Goal: Task Accomplishment & Management: Use online tool/utility

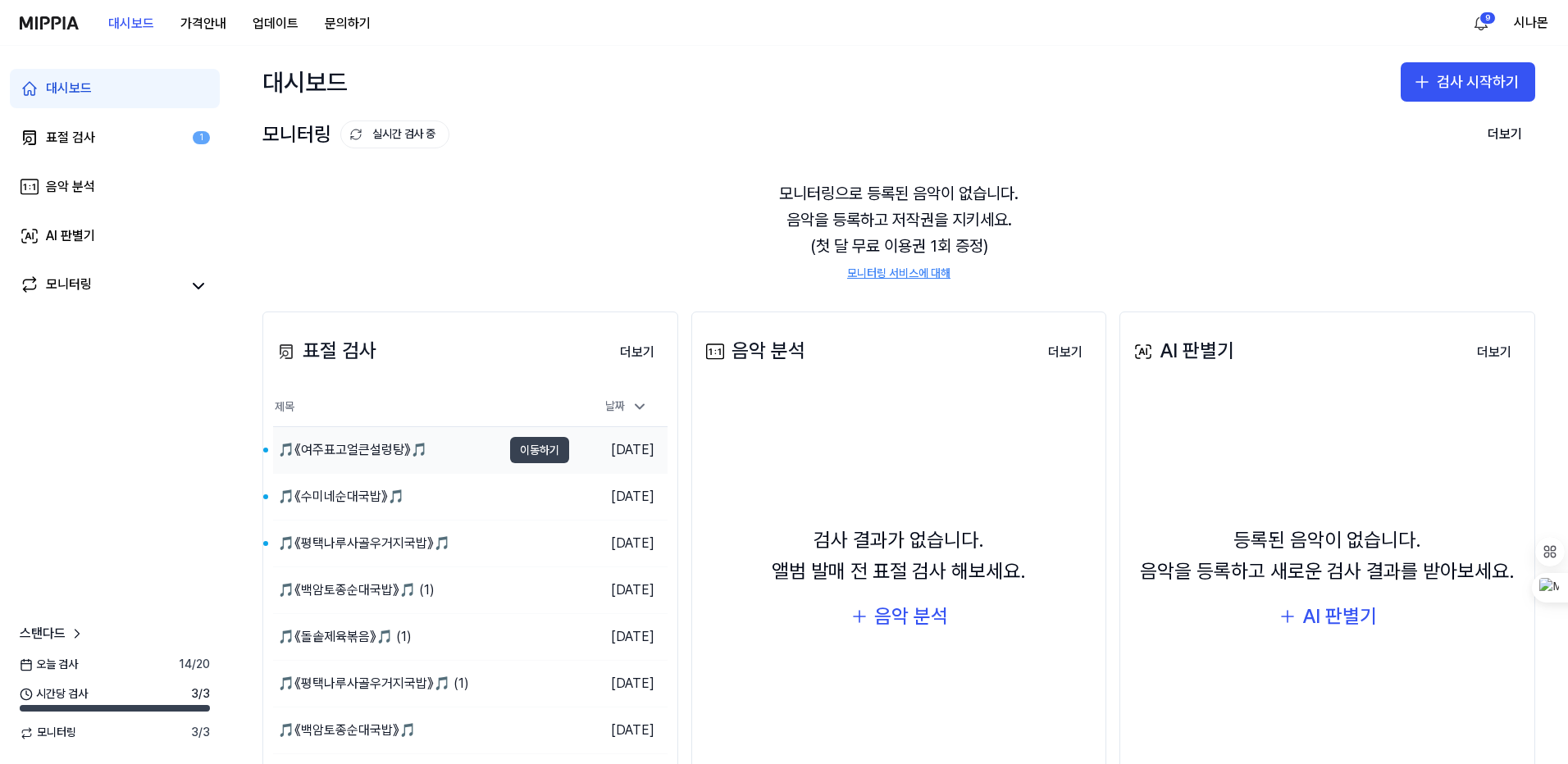
click at [546, 439] on button "이동하기" at bounding box center [540, 450] width 59 height 26
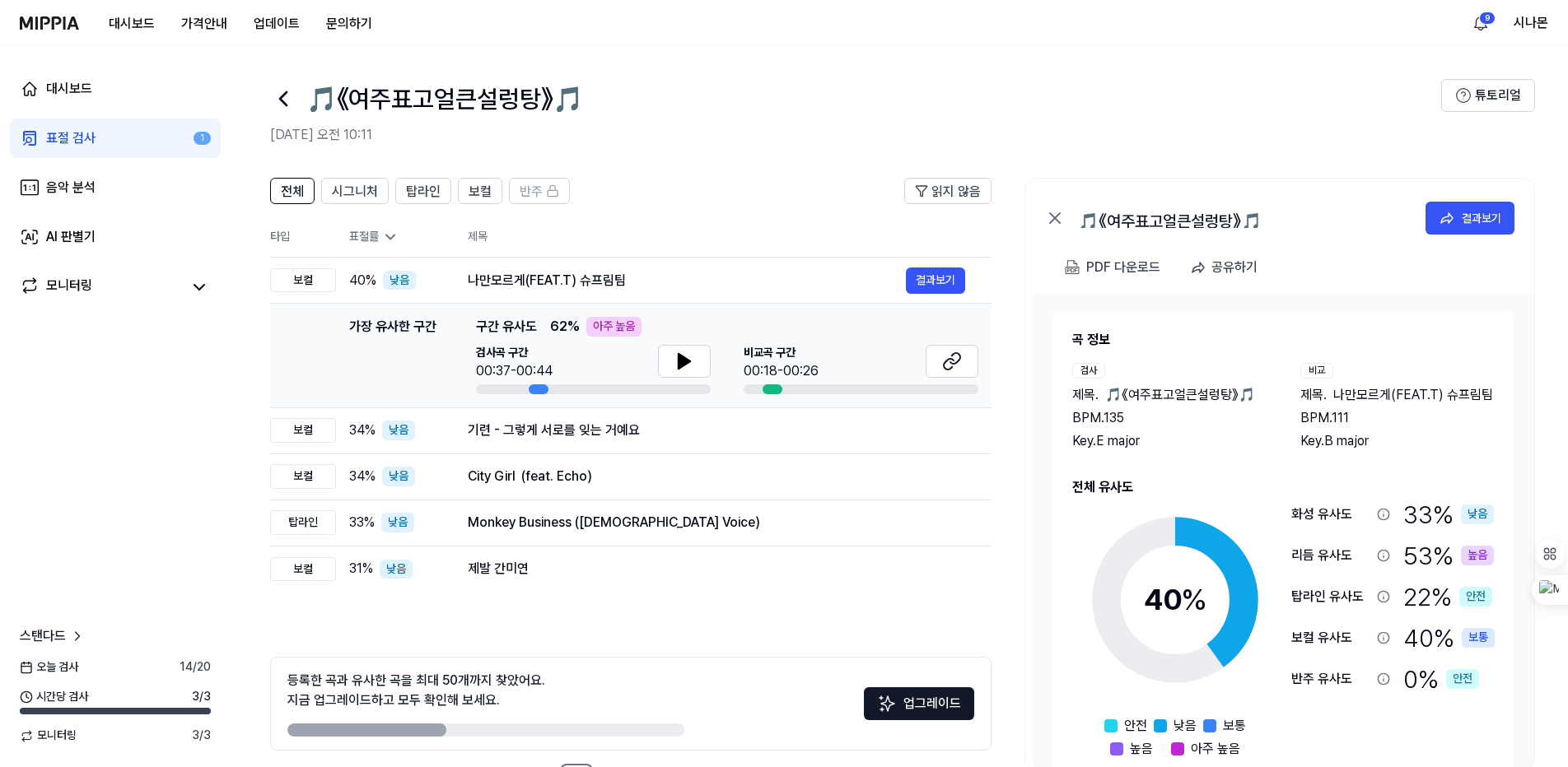
click at [386, 237] on icon at bounding box center [391, 237] width 17 height 17
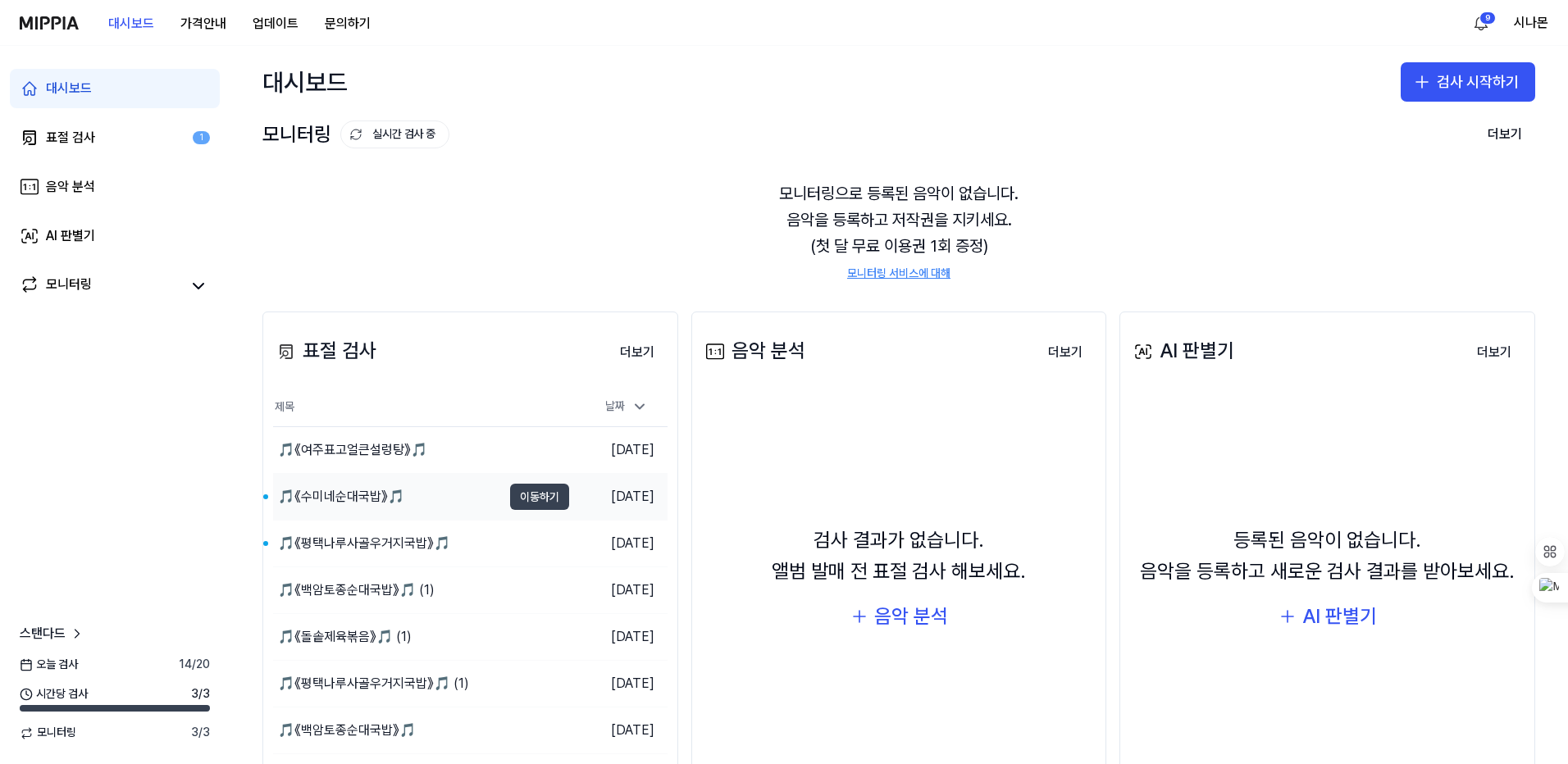
click at [534, 500] on button "이동하기" at bounding box center [540, 497] width 59 height 26
click at [540, 539] on button "이동하기" at bounding box center [540, 544] width 59 height 26
click at [521, 448] on button "이동하기" at bounding box center [540, 450] width 59 height 26
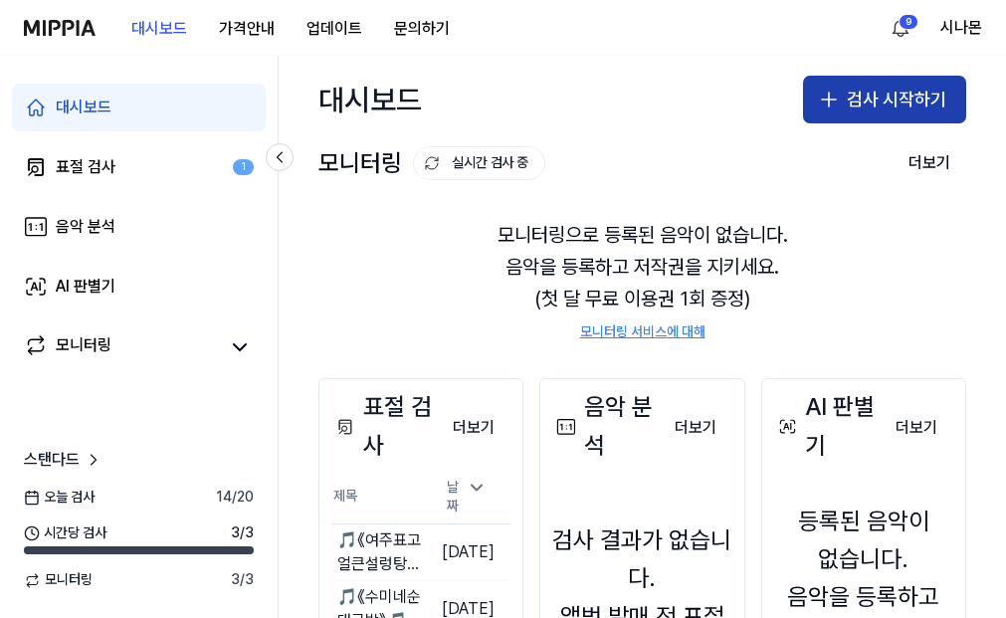
click at [819, 96] on icon "button" at bounding box center [829, 100] width 24 height 24
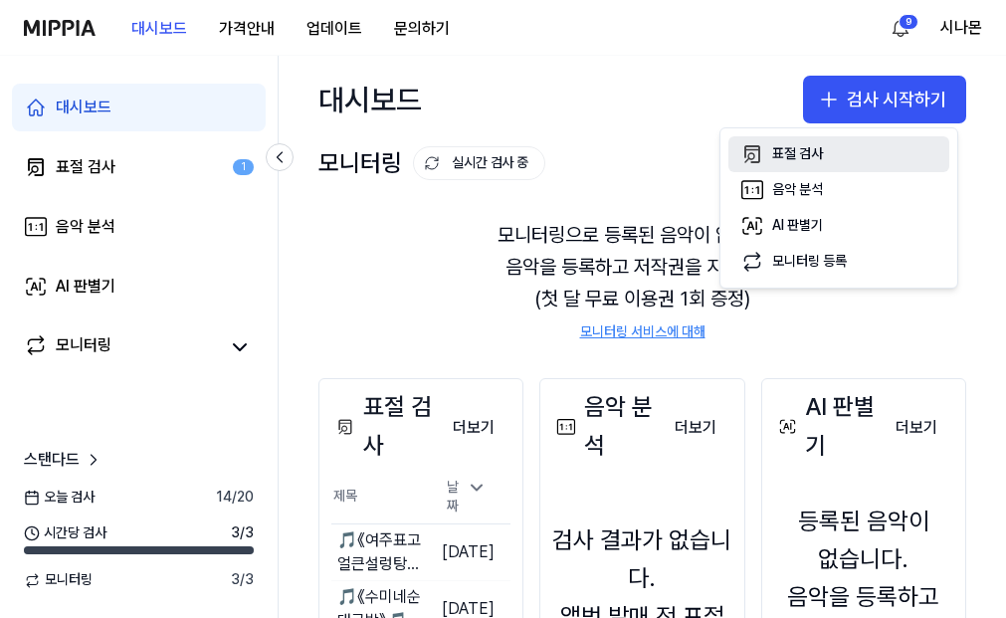
click at [754, 162] on icon "button" at bounding box center [752, 154] width 14 height 16
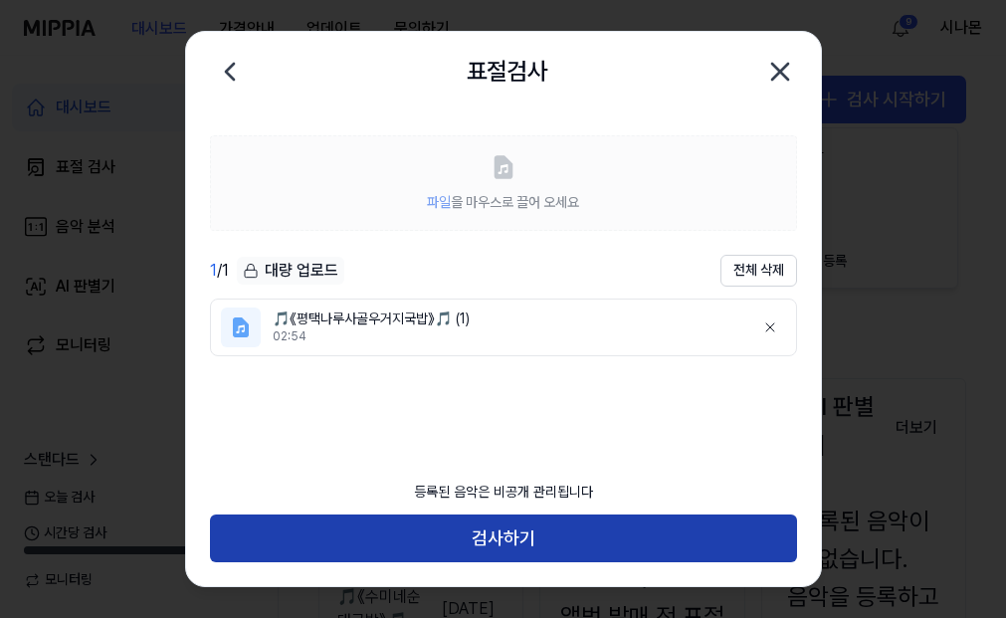
click at [503, 544] on button "검사하기" at bounding box center [503, 538] width 587 height 48
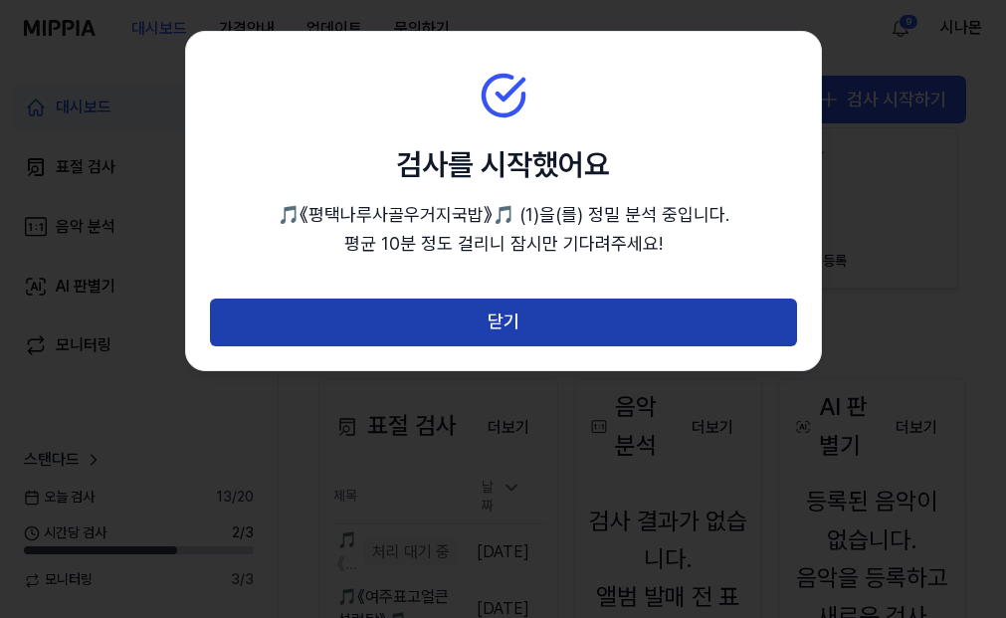
click at [421, 314] on button "닫기" at bounding box center [503, 322] width 587 height 48
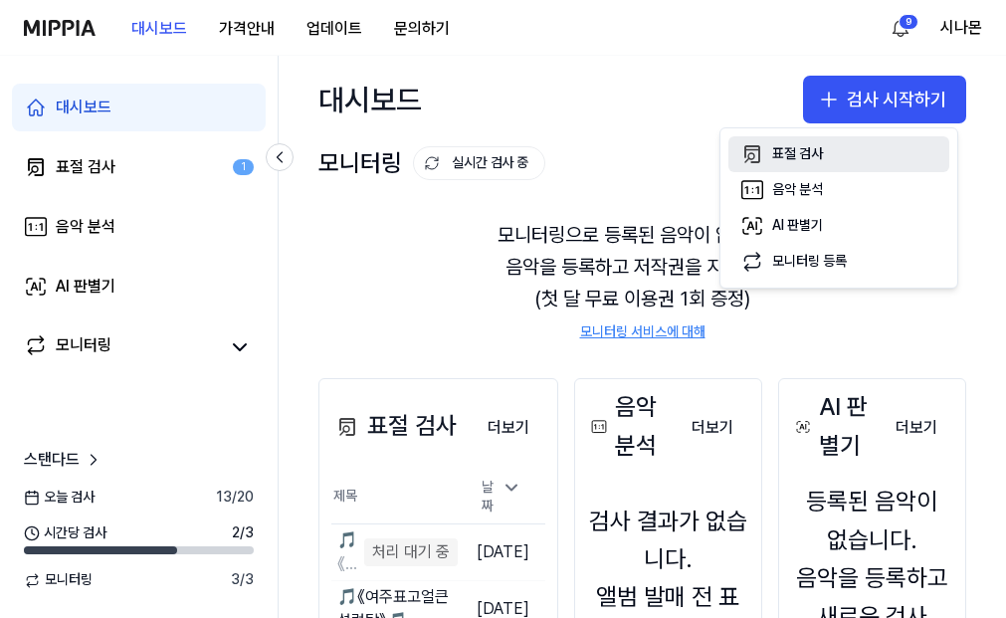
click at [818, 145] on div "표절 검사" at bounding box center [797, 154] width 51 height 20
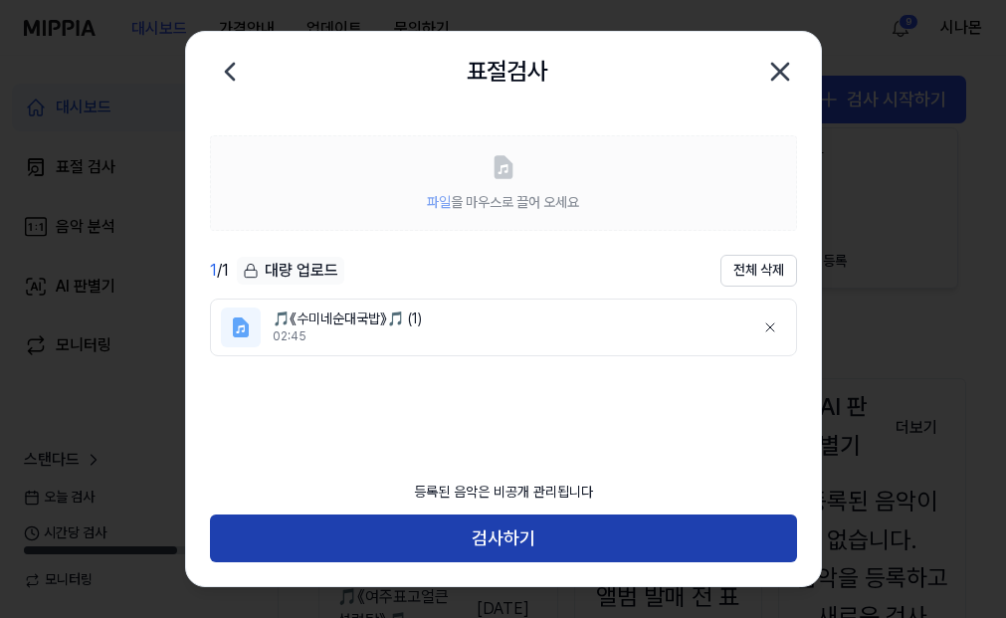
click at [524, 537] on button "검사하기" at bounding box center [503, 538] width 587 height 48
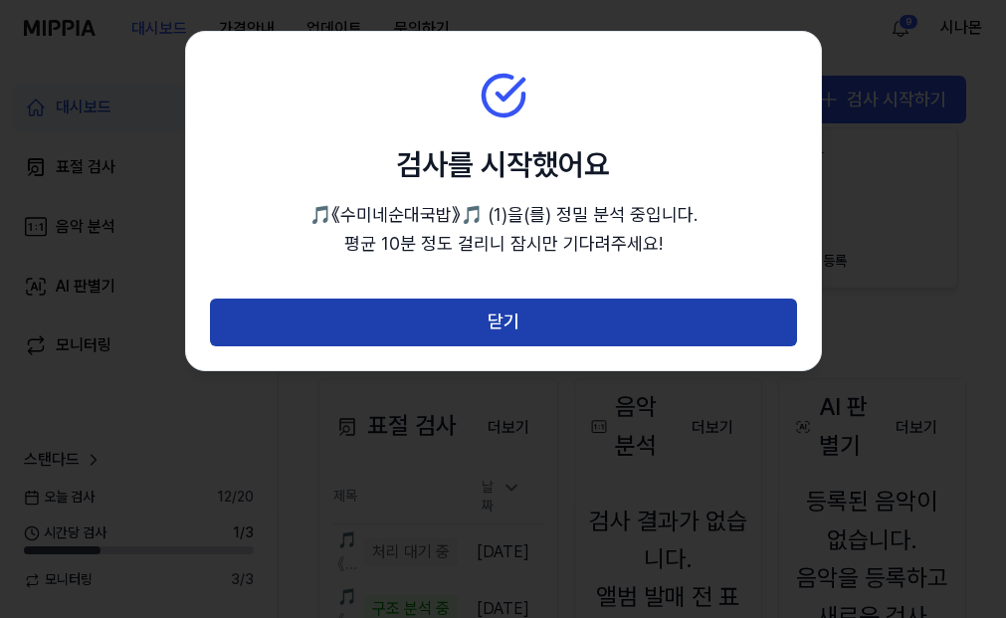
click at [502, 313] on button "닫기" at bounding box center [503, 322] width 587 height 48
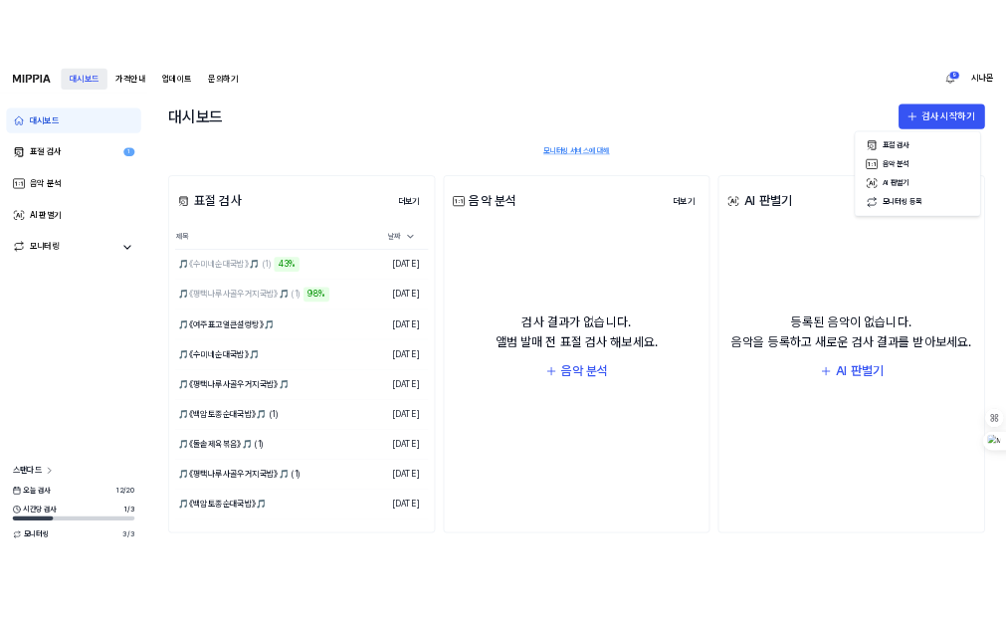
scroll to position [199, 0]
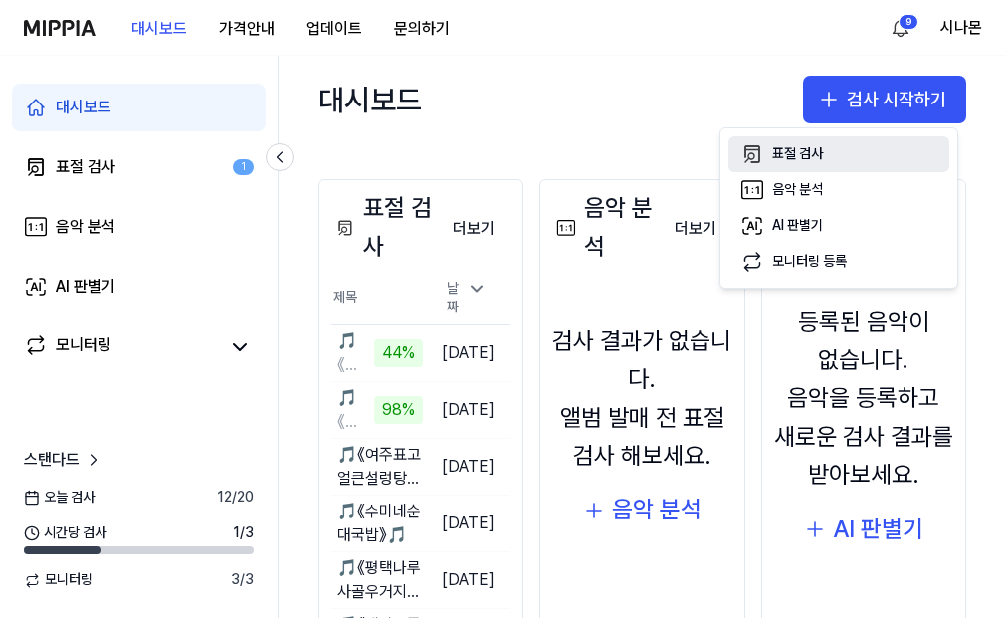
click at [797, 147] on div "표절 검사" at bounding box center [797, 154] width 51 height 20
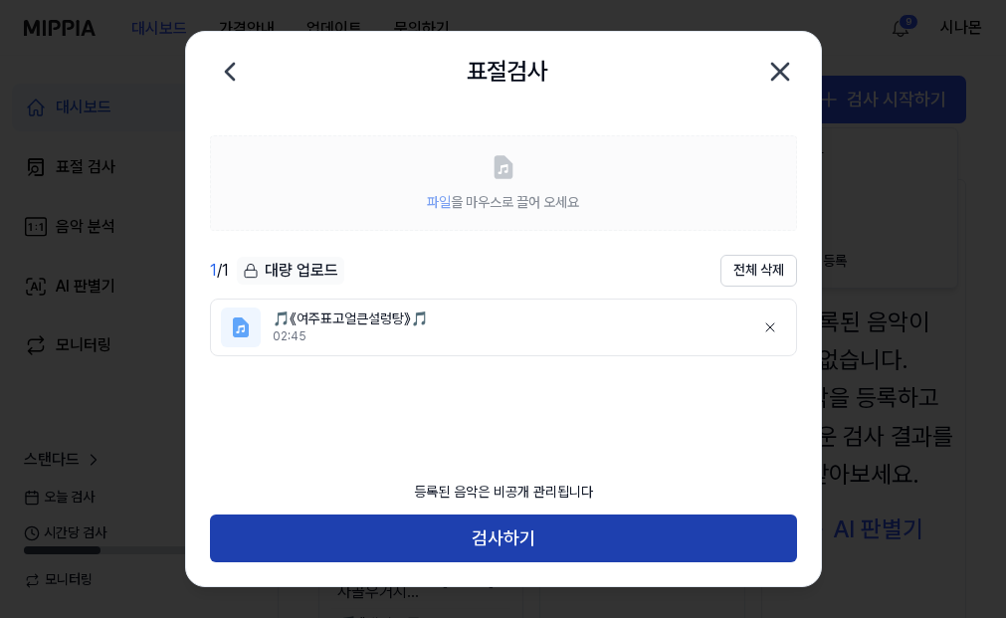
click at [495, 542] on button "검사하기" at bounding box center [503, 538] width 587 height 48
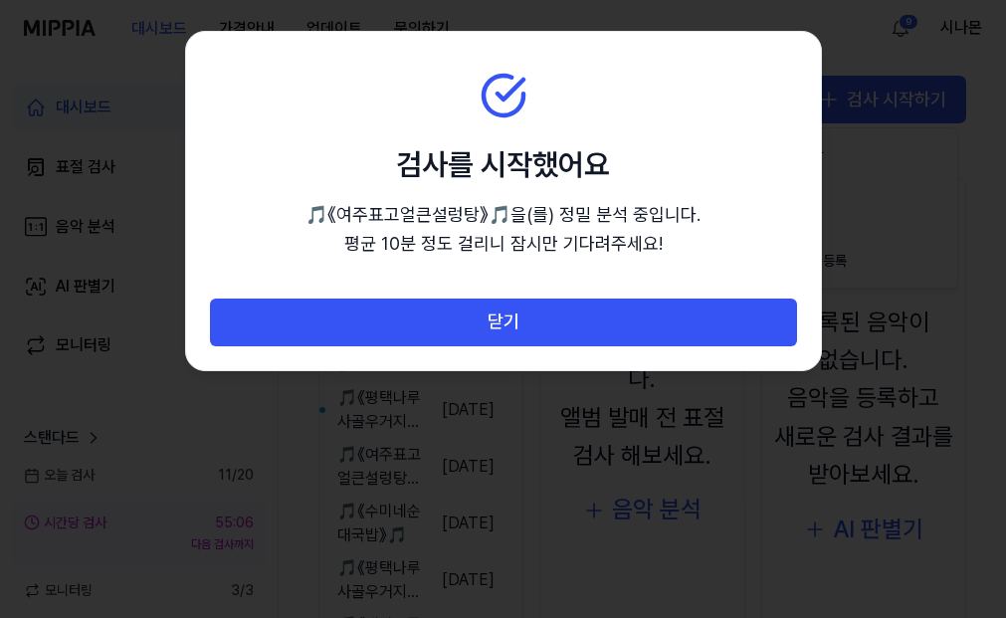
click at [496, 291] on section "검사를 시작했어요 🎵《여주표고얼큰설렁탕》🎵 을(를) 정밀 분석 중입니다. 평균 10분 정도 걸리니 잠시만 기다려주세요!" at bounding box center [503, 165] width 635 height 267
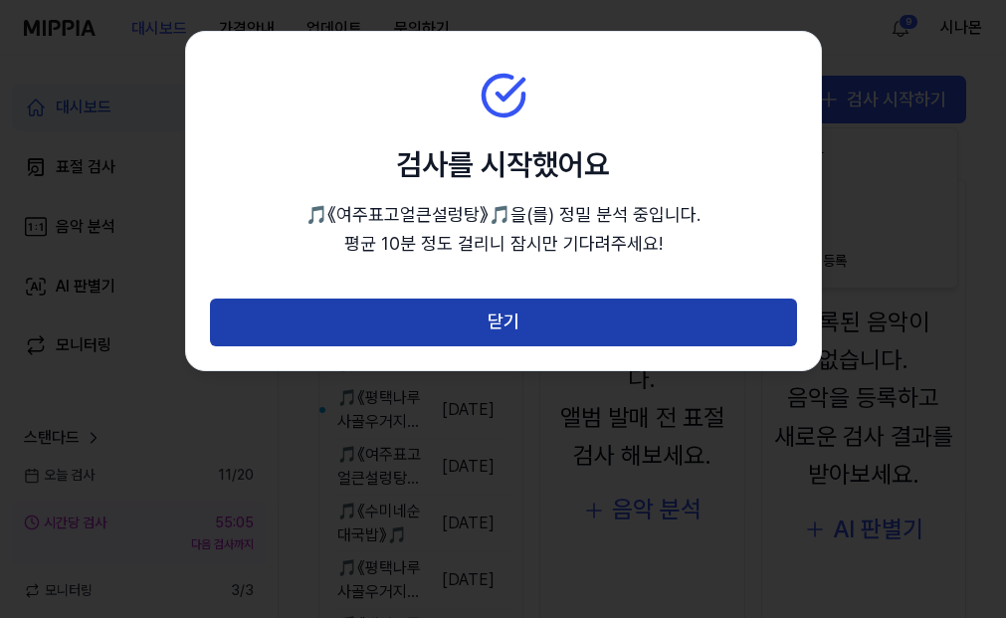
click at [492, 314] on button "닫기" at bounding box center [503, 322] width 587 height 48
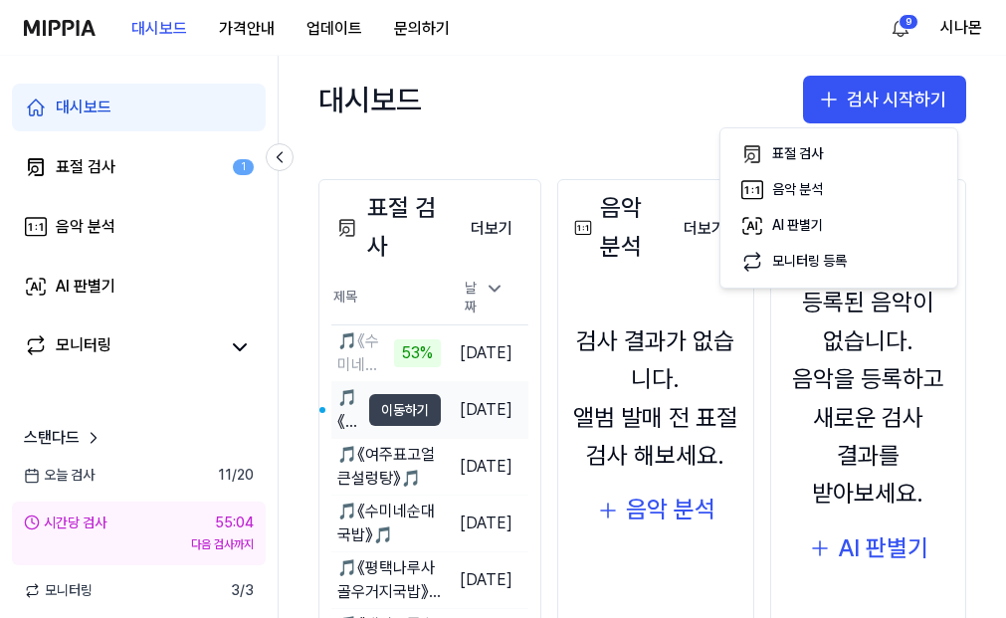
click at [395, 399] on button "이동하기" at bounding box center [405, 410] width 72 height 32
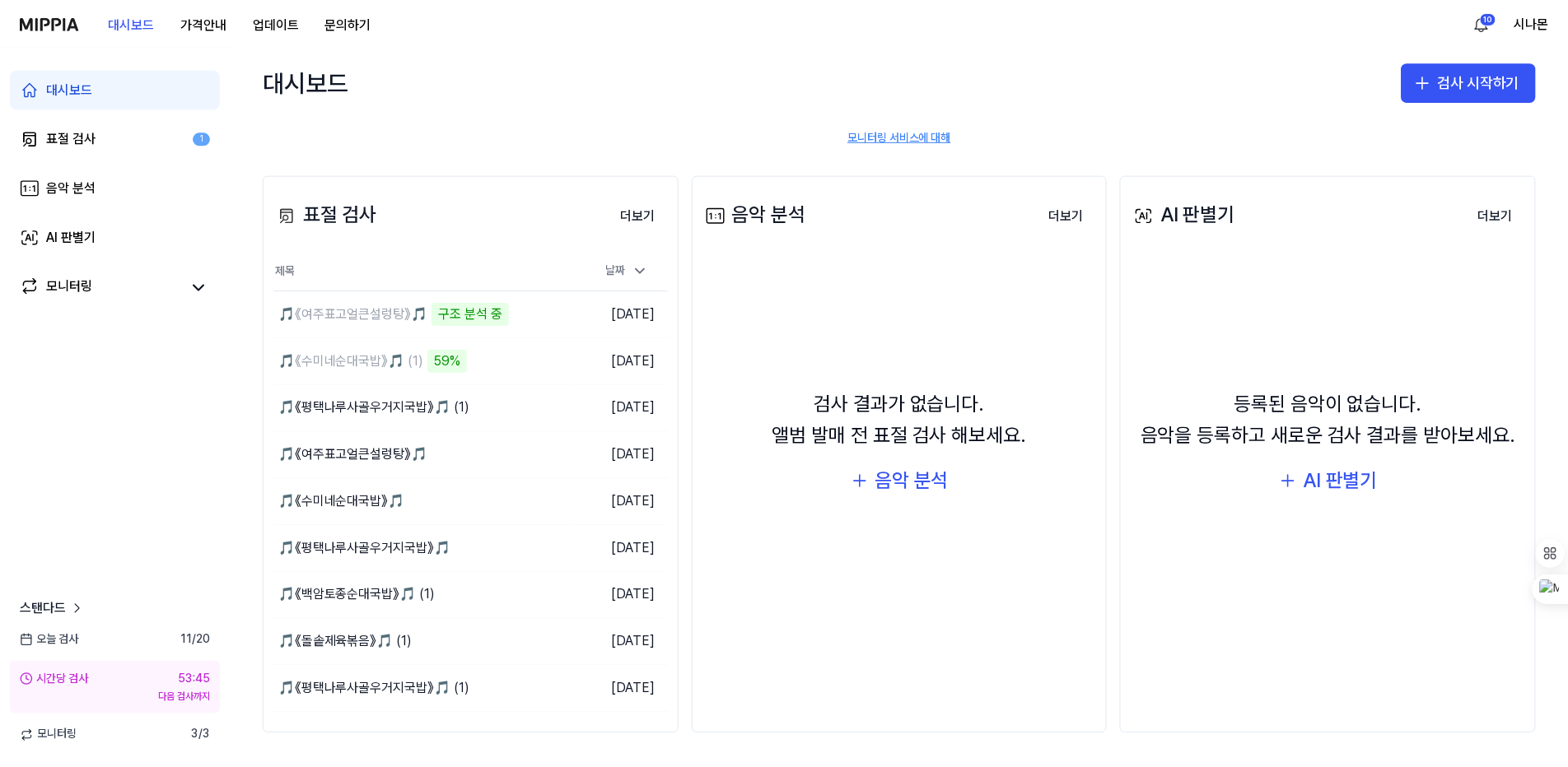
scroll to position [137, 0]
click at [529, 364] on button "이동하기" at bounding box center [542, 362] width 60 height 26
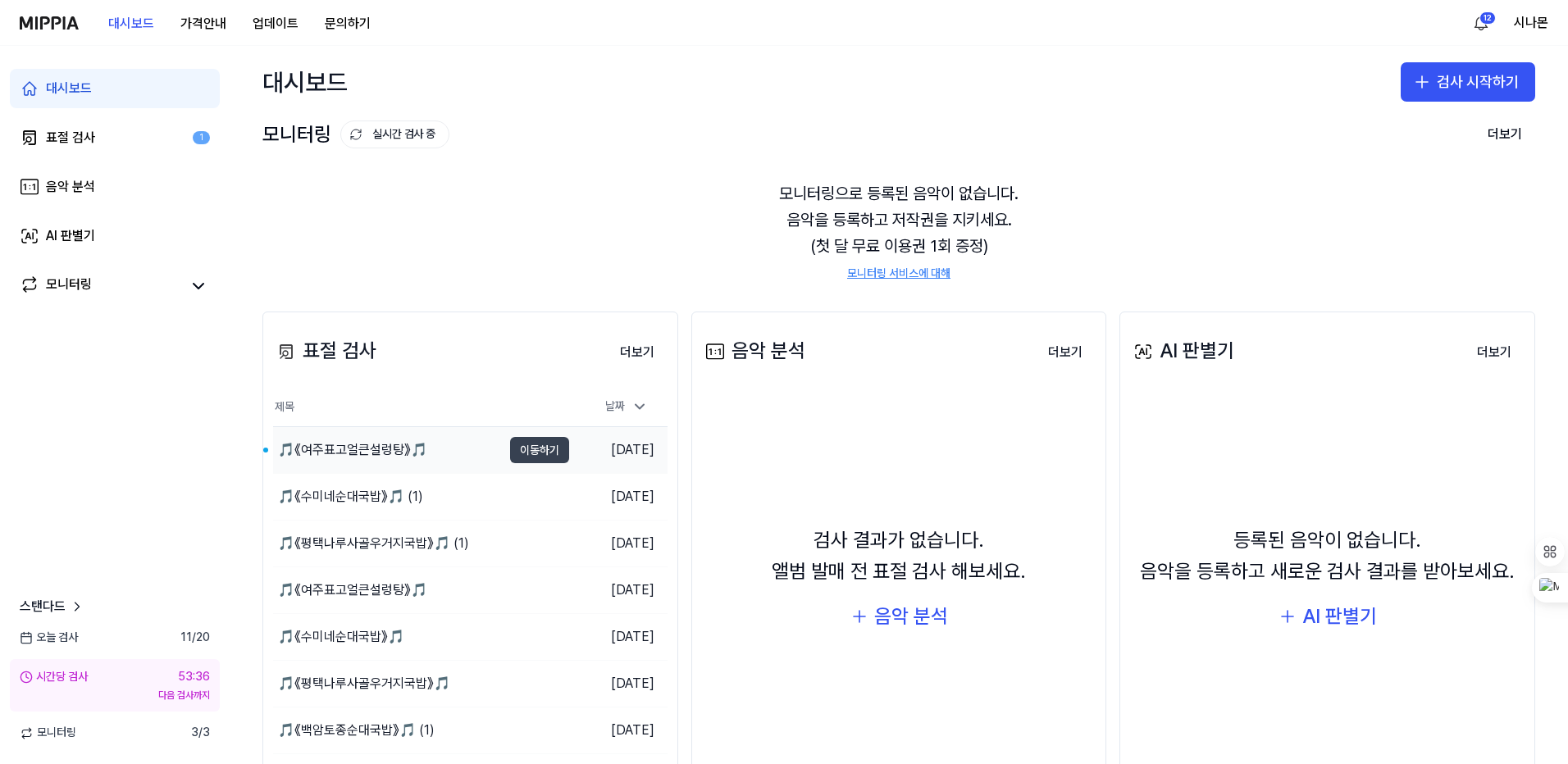
click at [532, 452] on button "이동하기" at bounding box center [540, 450] width 59 height 26
click at [522, 448] on button "이동하기" at bounding box center [540, 450] width 59 height 26
click at [533, 499] on button "이동하기" at bounding box center [540, 497] width 59 height 26
click at [541, 594] on button "이동하기" at bounding box center [540, 590] width 59 height 26
click at [372, 446] on div "🎵《여주표고얼큰설렁탕》🎵" at bounding box center [352, 450] width 149 height 20
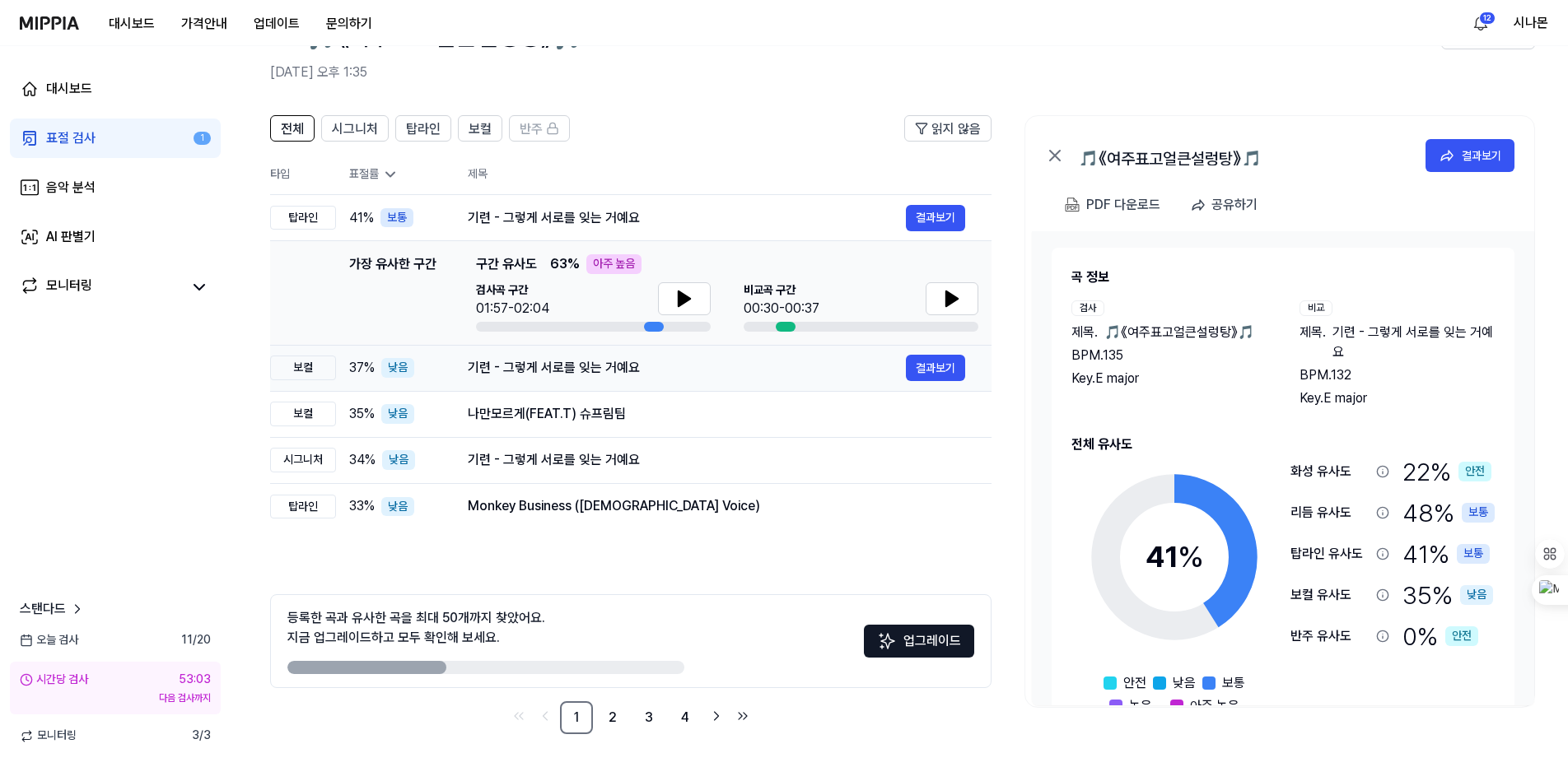
scroll to position [0, 0]
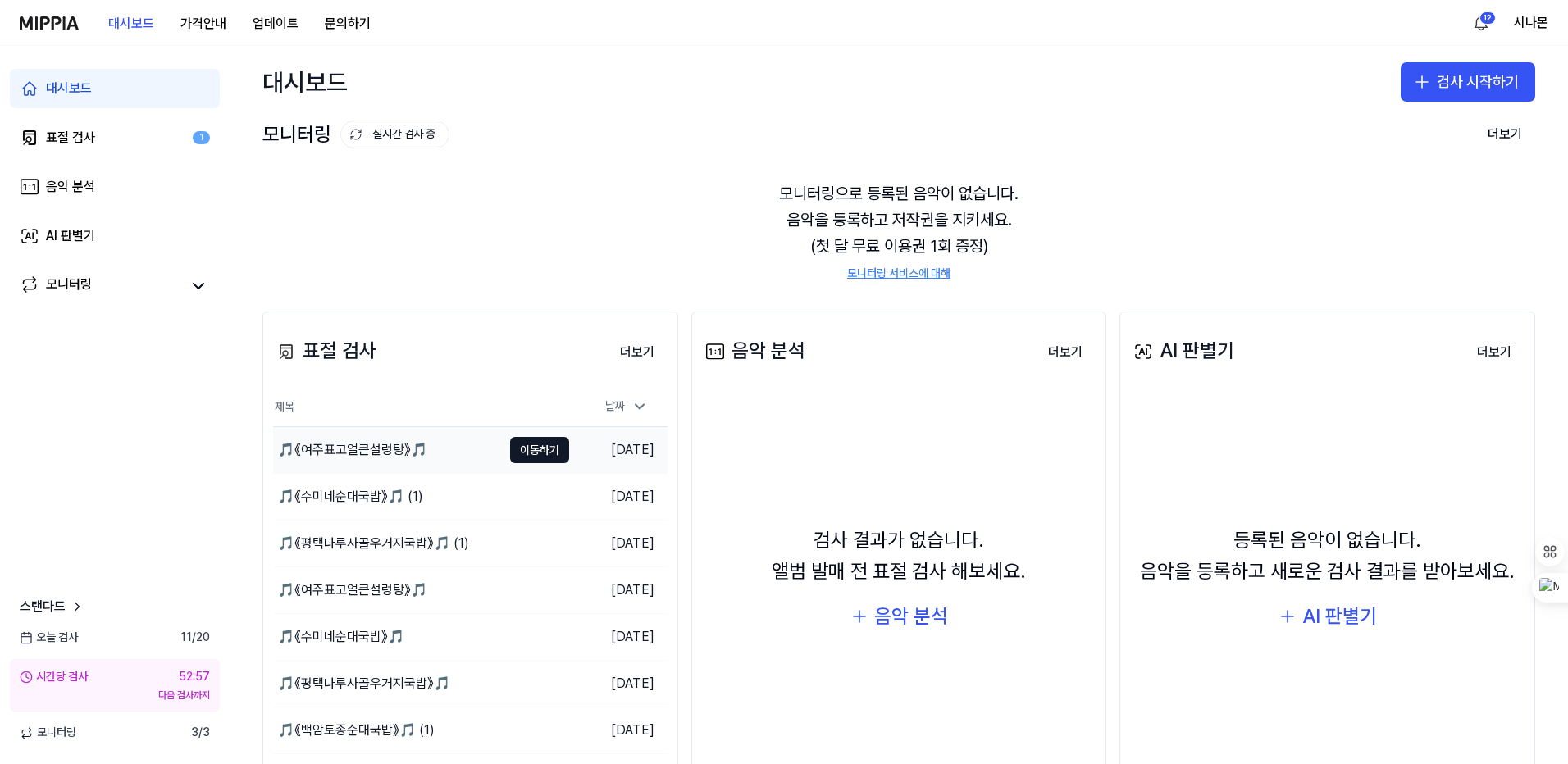
drag, startPoint x: 362, startPoint y: 453, endPoint x: 349, endPoint y: 448, distance: 13.9
click at [349, 448] on div "🎵《여주표고얼큰설렁탕》🎵" at bounding box center [352, 450] width 149 height 20
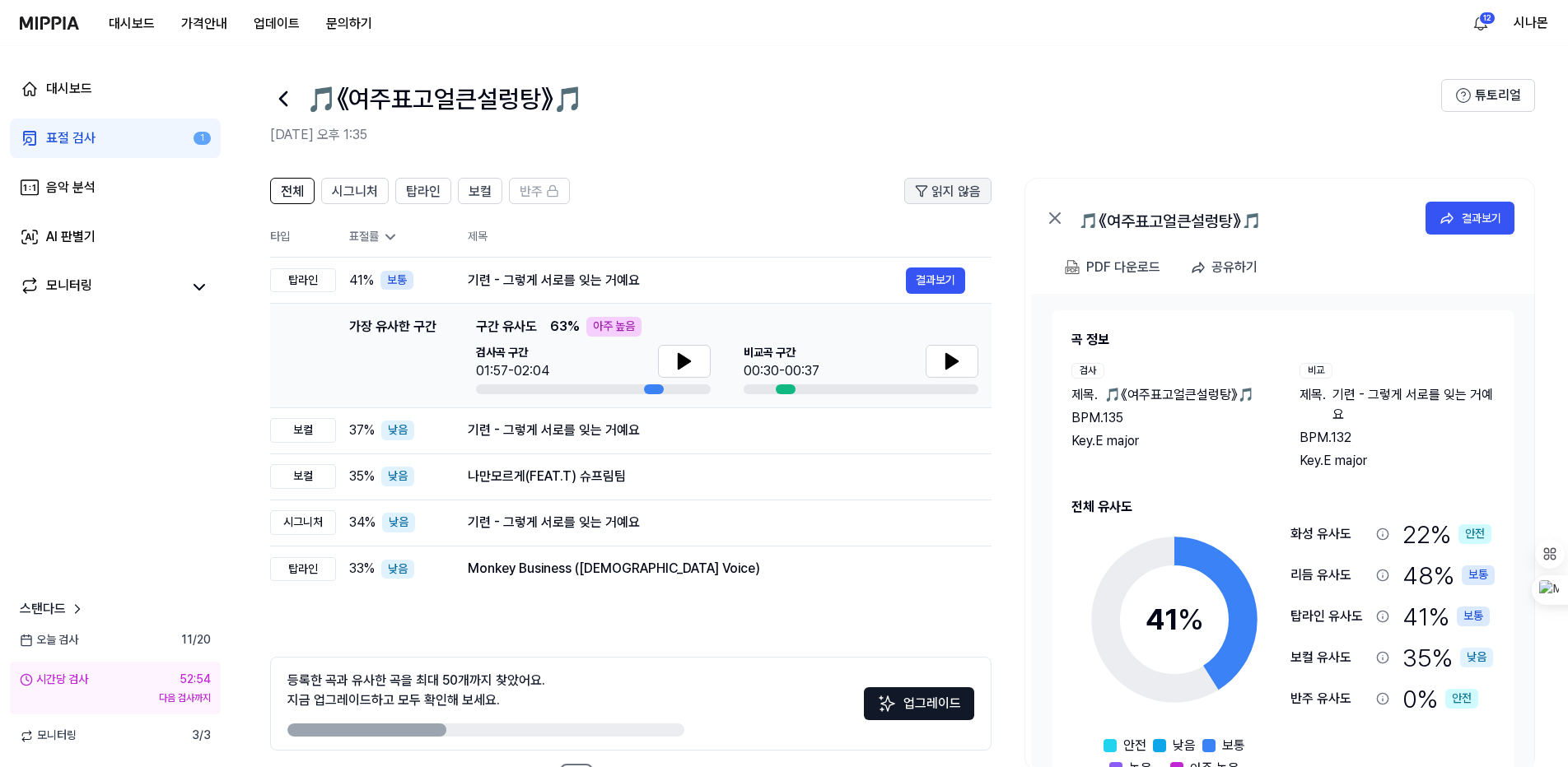
click at [951, 189] on span "읽지 않음" at bounding box center [956, 192] width 50 height 20
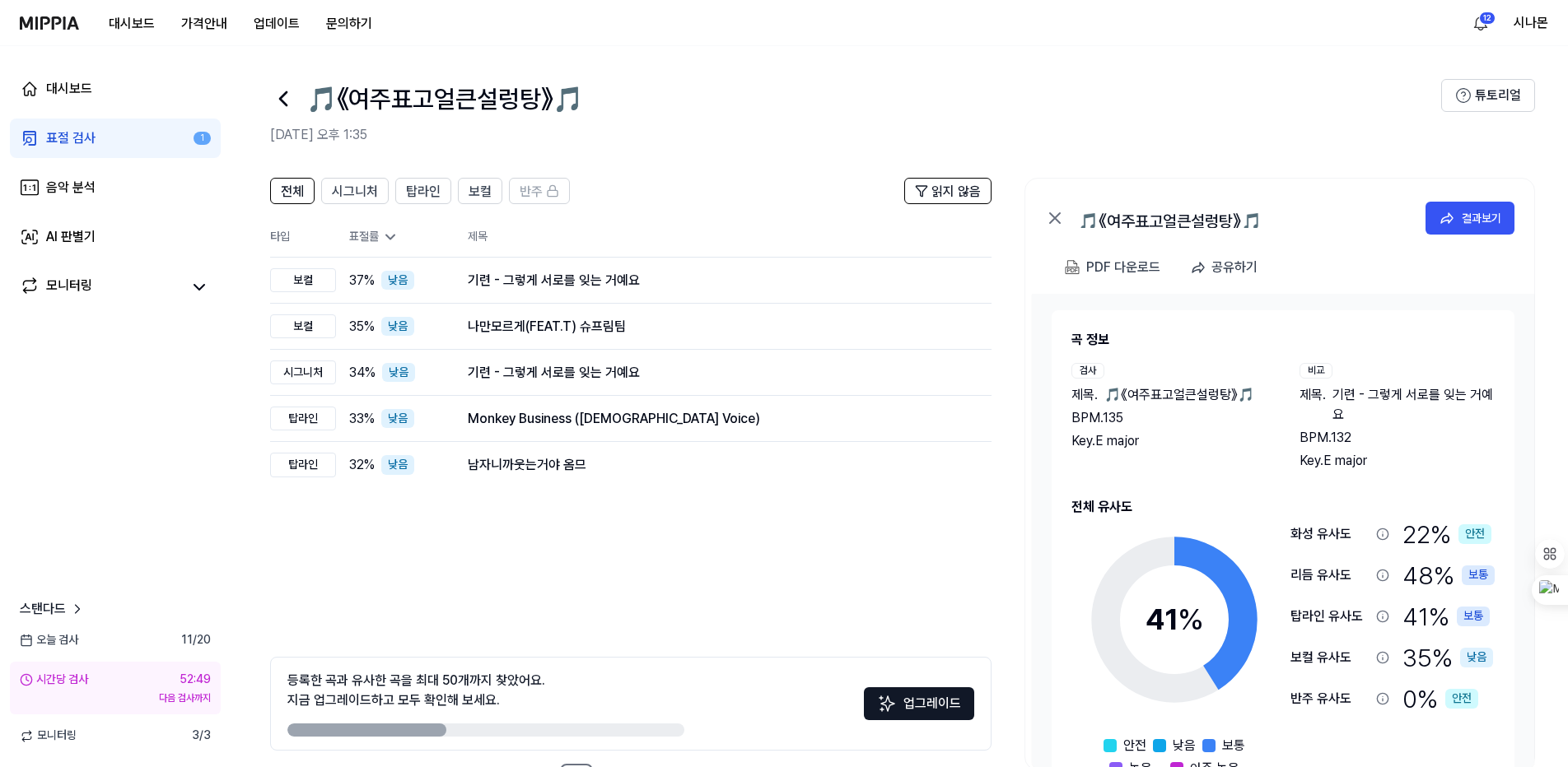
click at [385, 233] on icon at bounding box center [391, 237] width 17 height 17
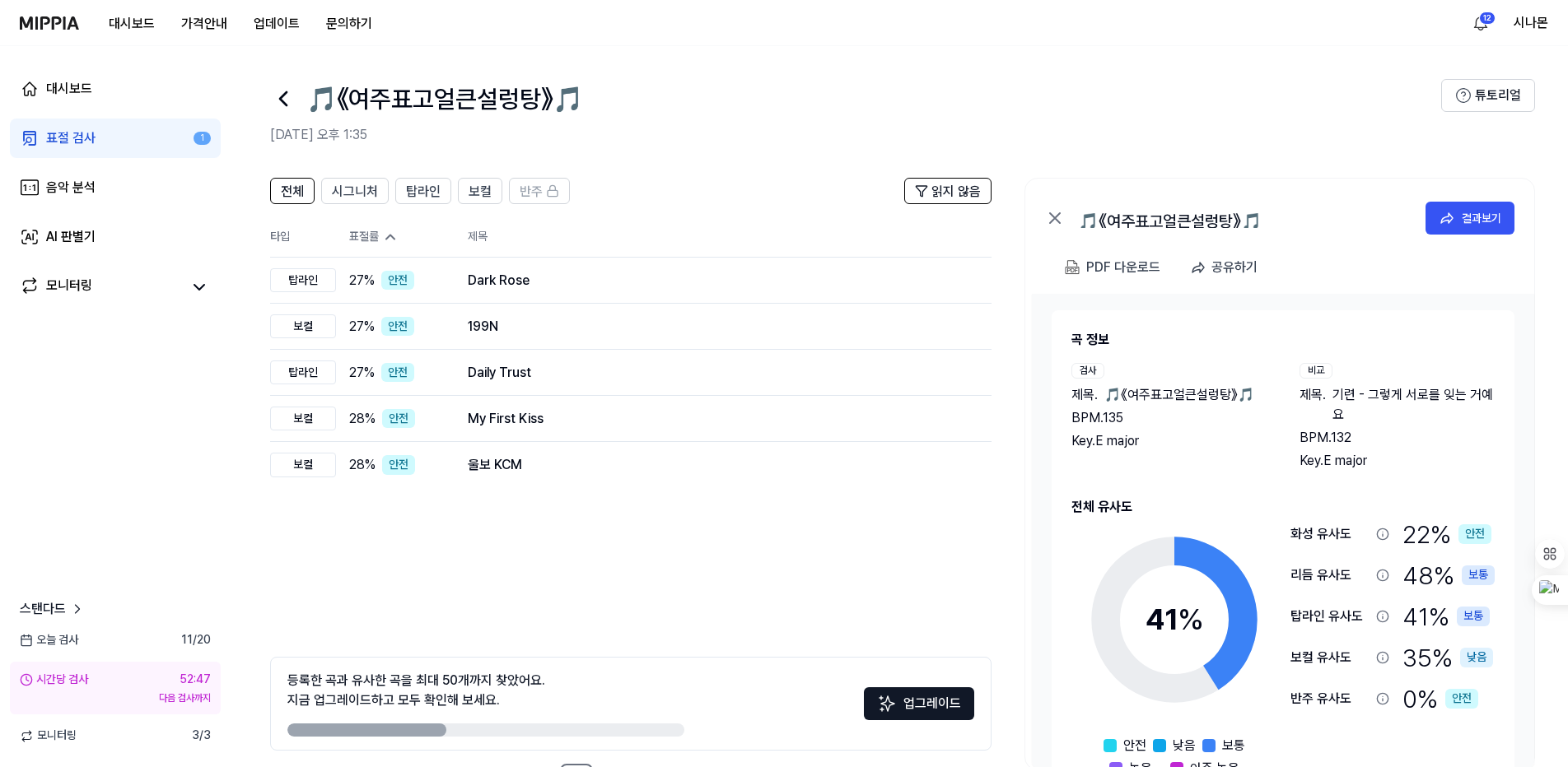
click at [385, 233] on icon at bounding box center [391, 237] width 17 height 17
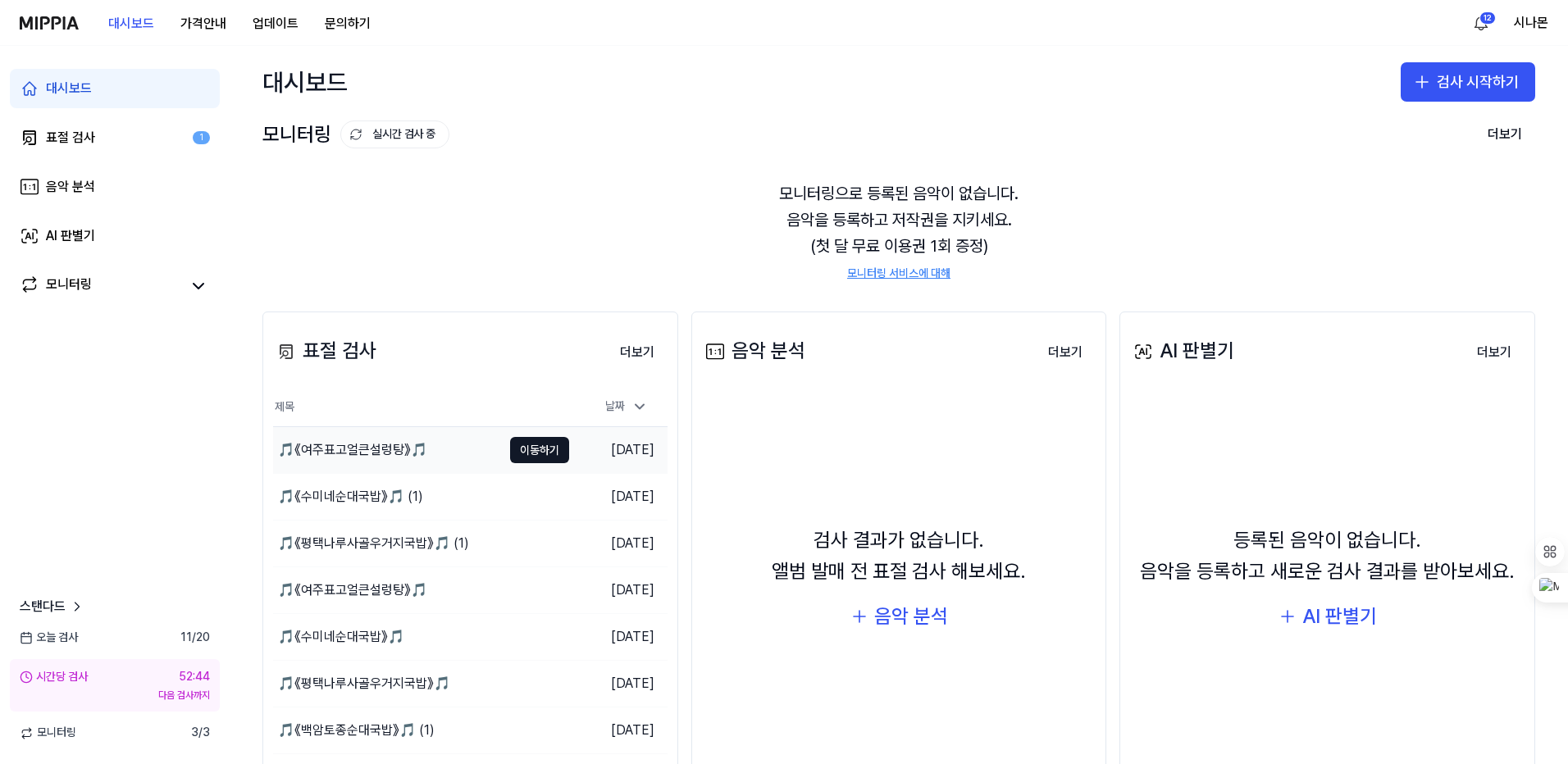
click at [340, 457] on div "🎵《여주표고얼큰설렁탕》🎵" at bounding box center [352, 450] width 149 height 20
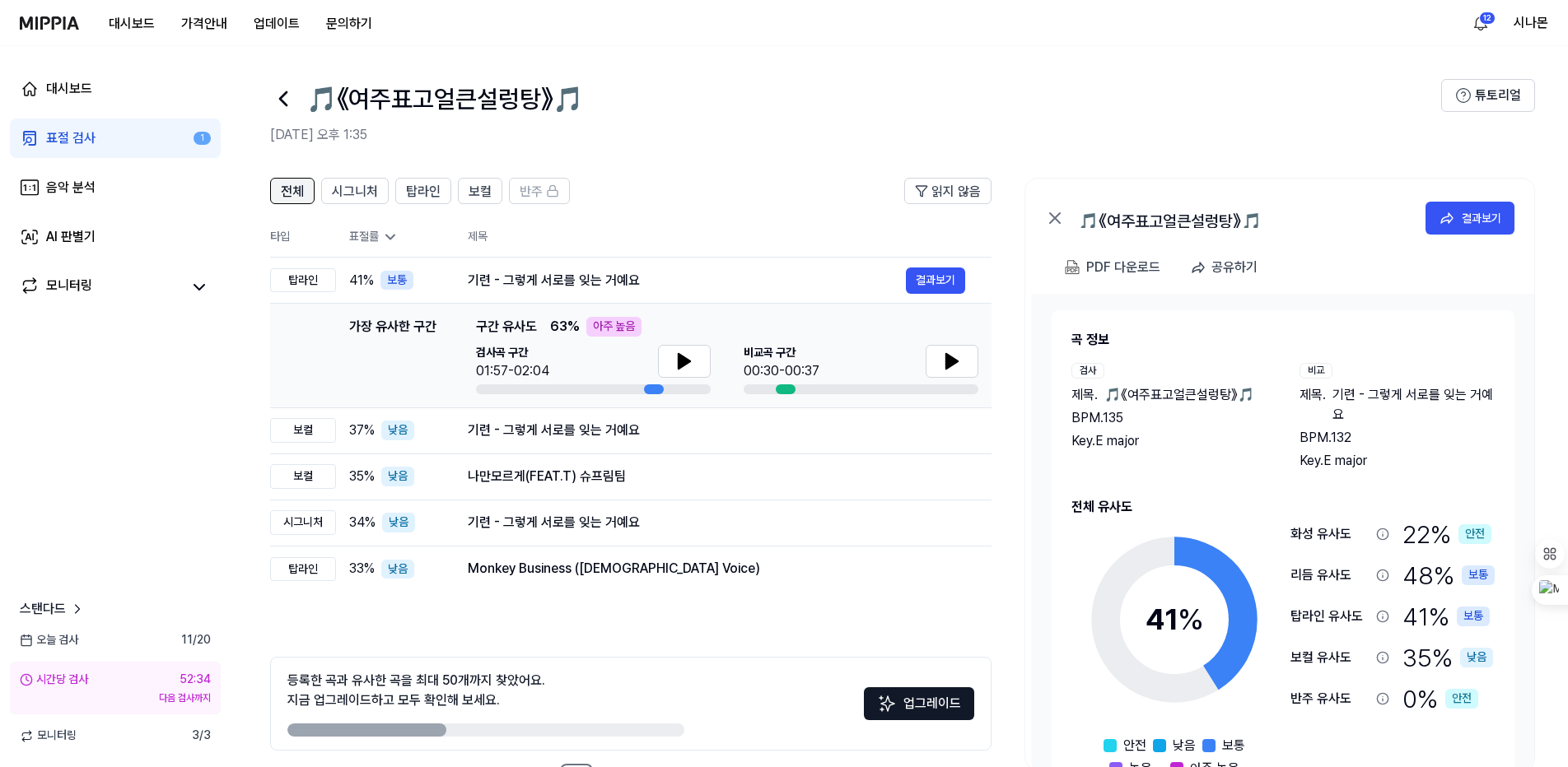
click at [289, 189] on span "전체" at bounding box center [292, 192] width 23 height 20
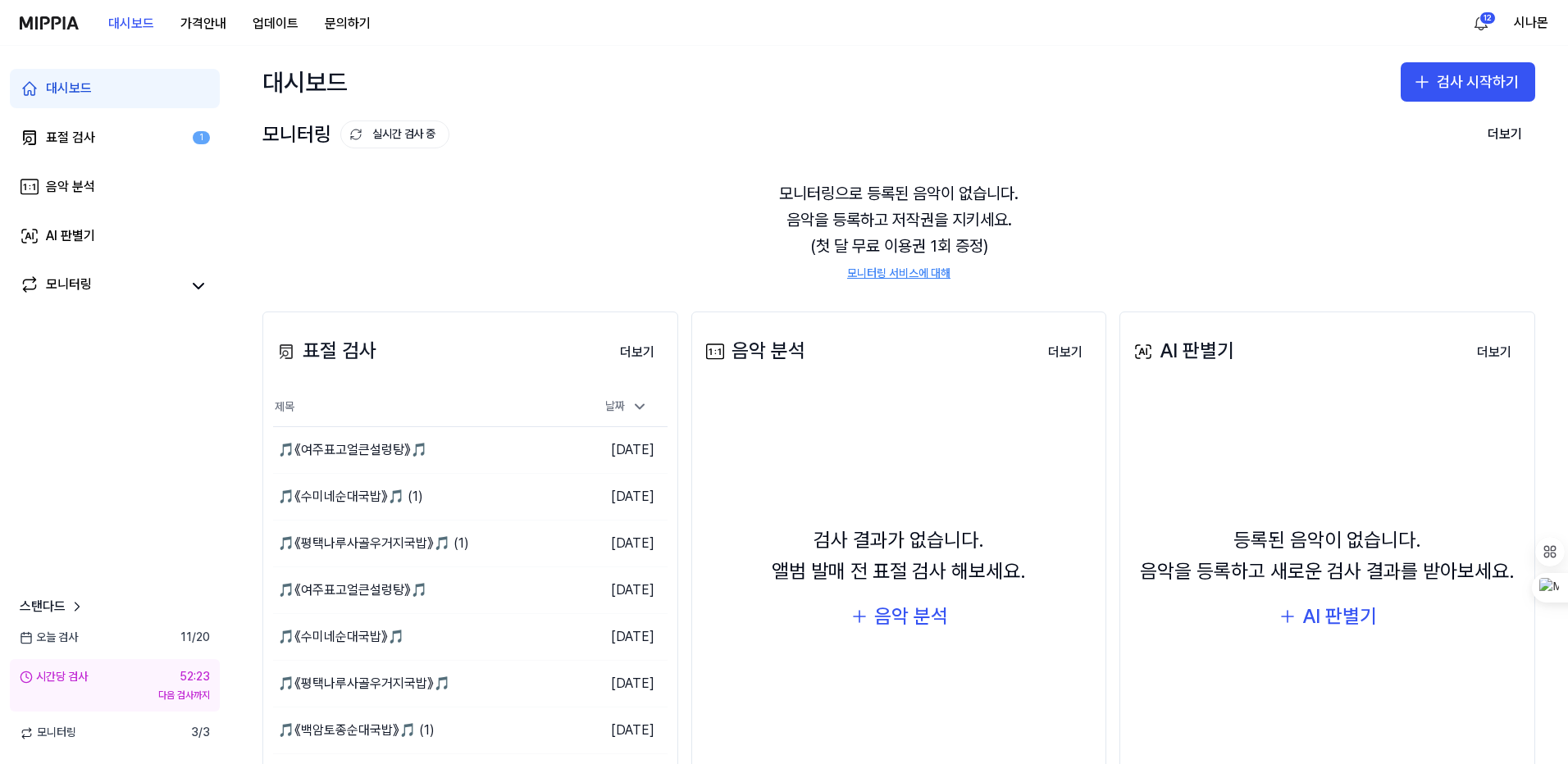
click at [42, 20] on img at bounding box center [49, 23] width 59 height 13
